Goal: Task Accomplishment & Management: Use online tool/utility

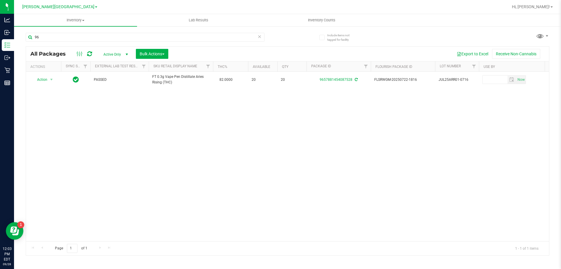
type input "9"
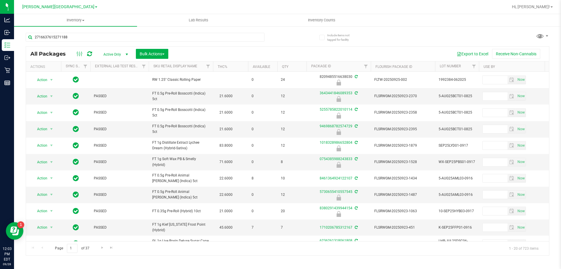
type input "2716637615271188"
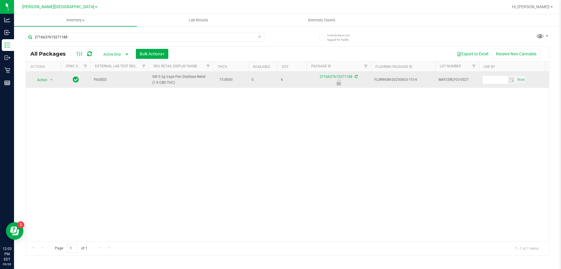
click at [44, 79] on span "Action" at bounding box center [40, 80] width 16 height 8
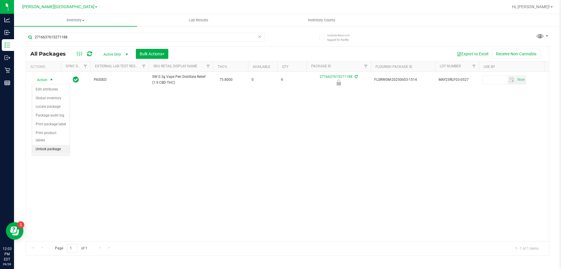
click at [43, 145] on li "Unlock package" at bounding box center [50, 149] width 37 height 9
